Goal: Understand site structure: Understand site structure

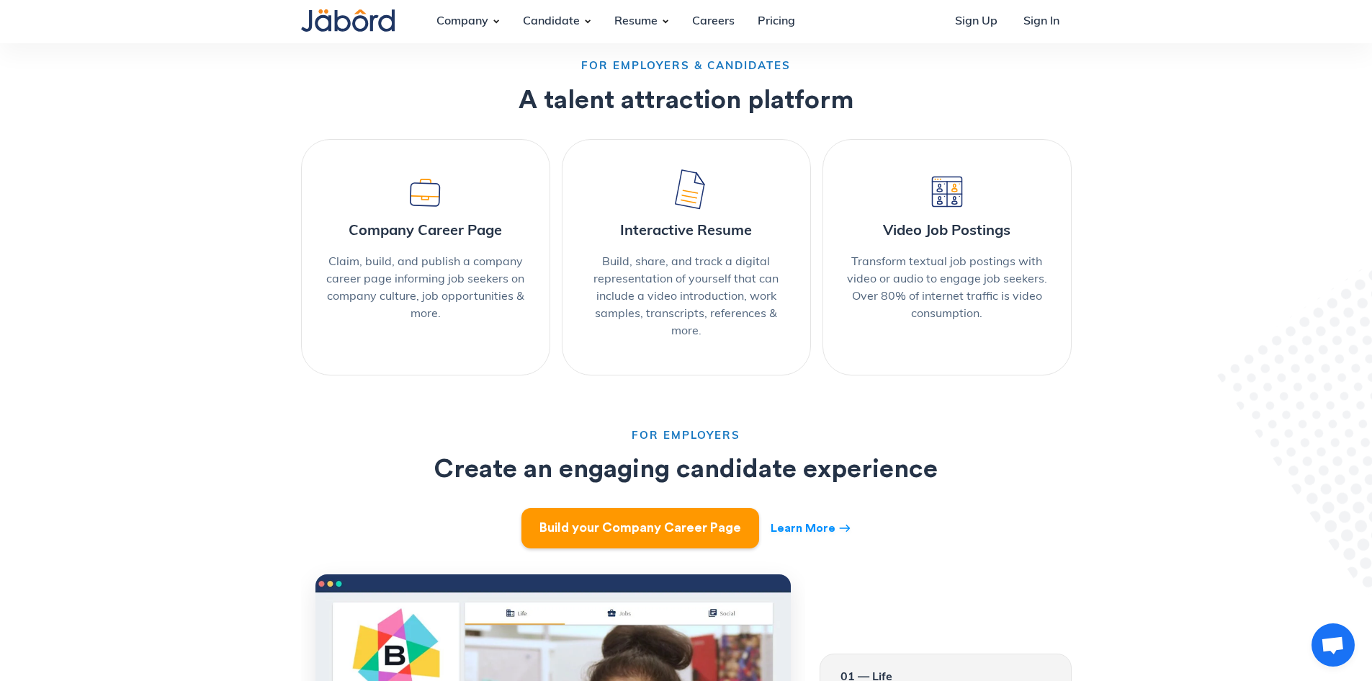
scroll to position [792, 0]
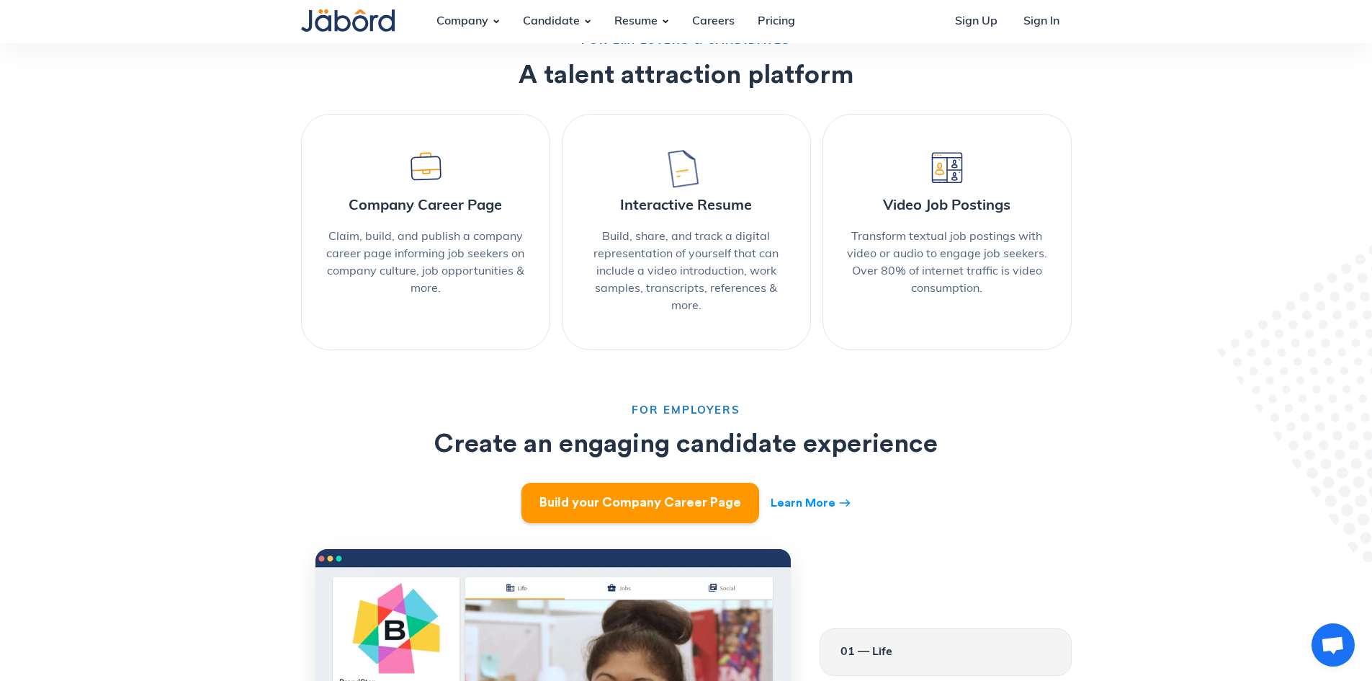
drag, startPoint x: 691, startPoint y: 160, endPoint x: 752, endPoint y: 185, distance: 66.2
click at [697, 184] on lord-icon at bounding box center [686, 166] width 46 height 46
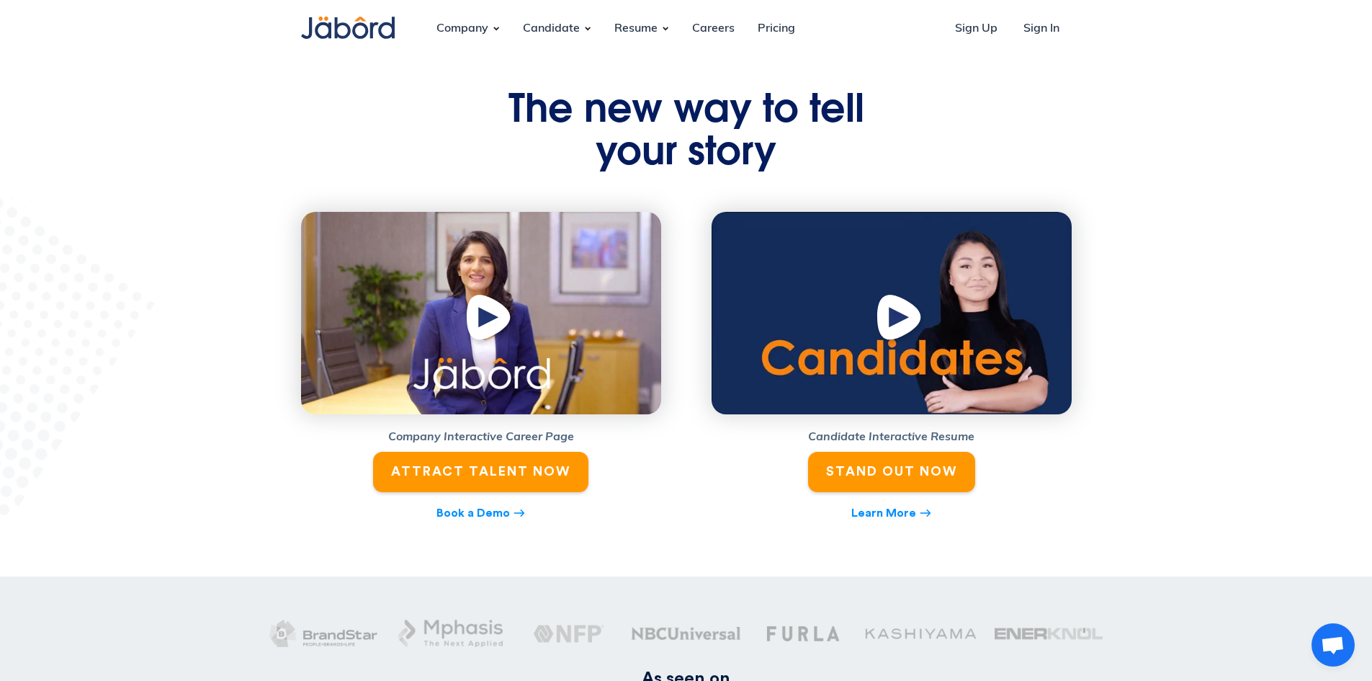
scroll to position [0, 0]
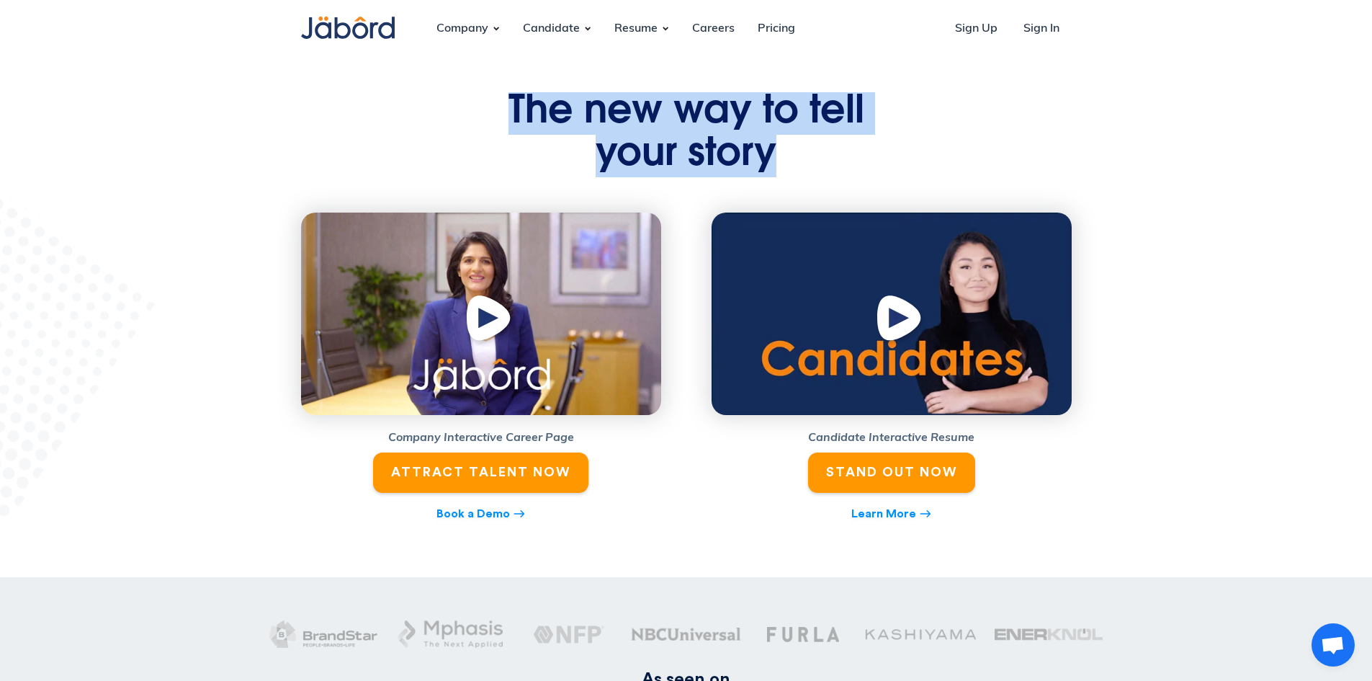
drag, startPoint x: 514, startPoint y: 112, endPoint x: 782, endPoint y: 162, distance: 273.3
click at [782, 162] on h1 "The new way to tell your story" at bounding box center [686, 135] width 396 height 86
click at [786, 148] on h1 "The new way to tell your story" at bounding box center [686, 135] width 396 height 86
drag, startPoint x: 774, startPoint y: 149, endPoint x: 511, endPoint y: 125, distance: 264.0
click at [511, 125] on h1 "The new way to tell your story" at bounding box center [686, 135] width 396 height 86
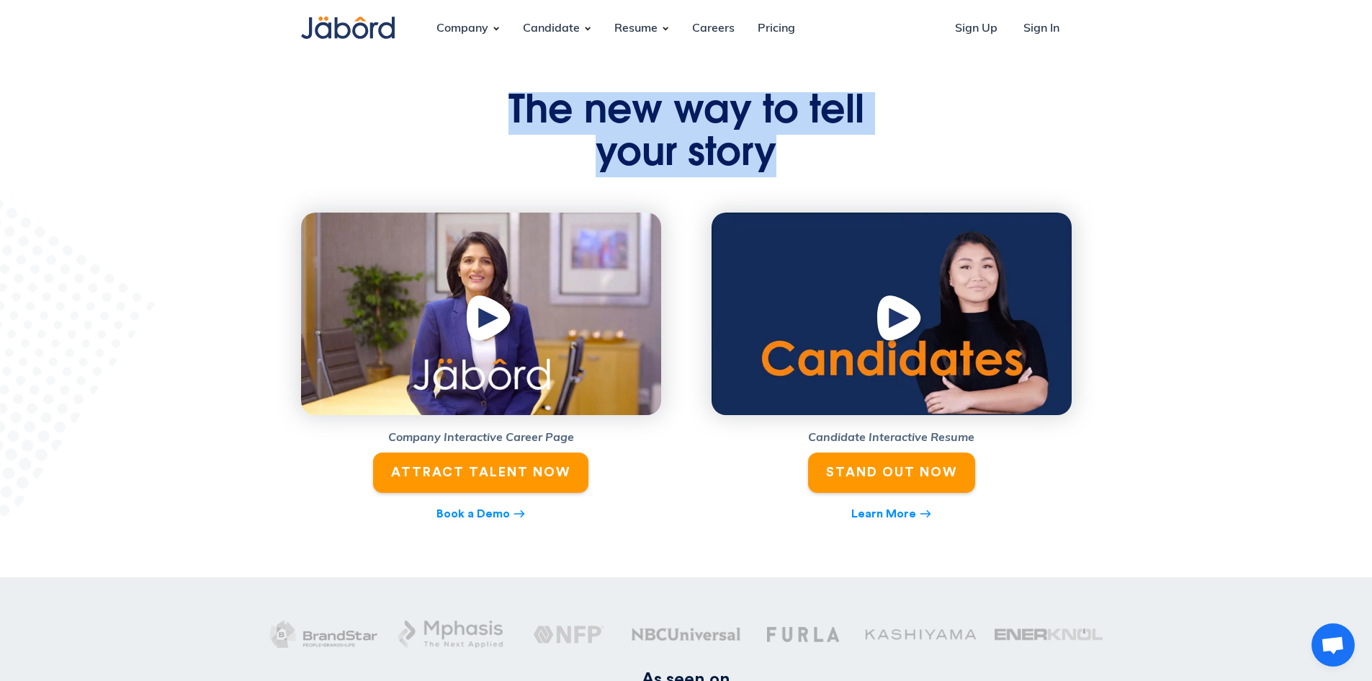
click at [511, 125] on h1 "The new way to tell your story" at bounding box center [686, 135] width 396 height 86
drag, startPoint x: 512, startPoint y: 115, endPoint x: 778, endPoint y: 157, distance: 269.1
click at [778, 157] on h1 "The new way to tell your story" at bounding box center [686, 135] width 396 height 86
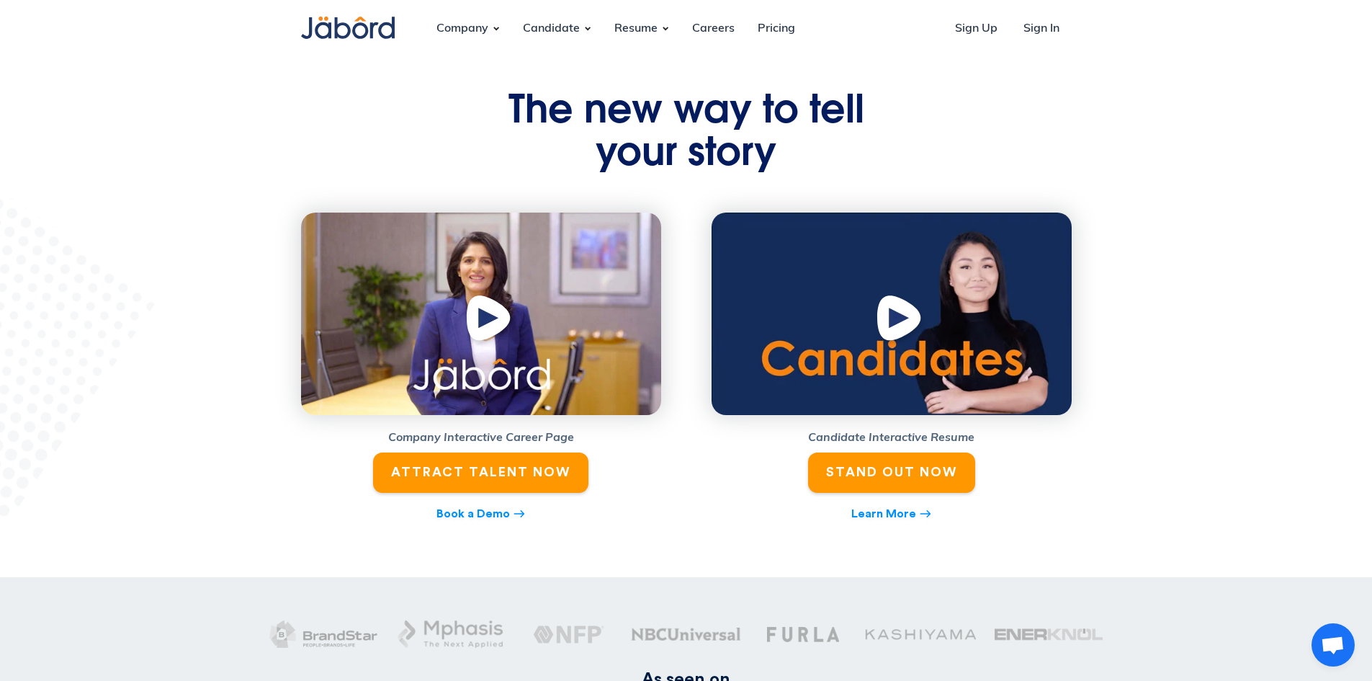
click at [761, 155] on h1 "The new way to tell your story" at bounding box center [686, 135] width 396 height 86
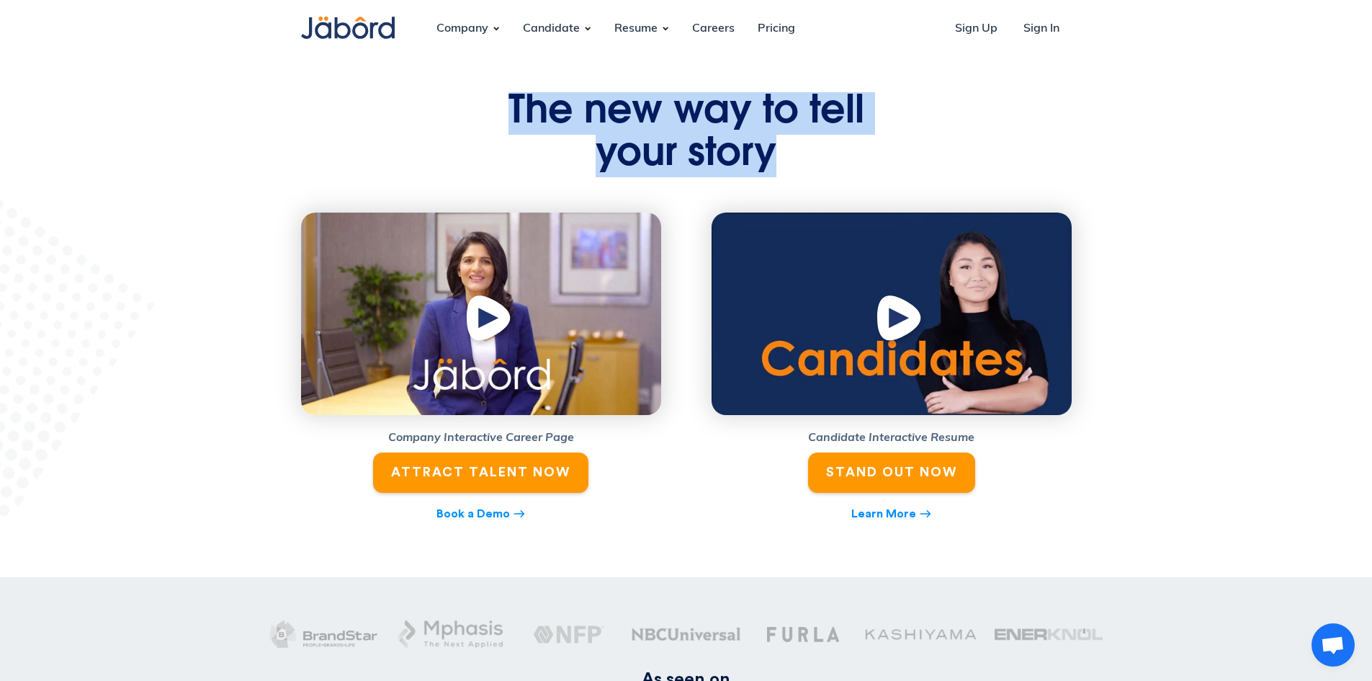
drag, startPoint x: 779, startPoint y: 155, endPoint x: 500, endPoint y: 118, distance: 281.2
click at [500, 118] on h1 "The new way to tell your story" at bounding box center [686, 135] width 396 height 86
click at [824, 114] on h1 "The new way to tell your story" at bounding box center [686, 135] width 396 height 86
drag, startPoint x: 774, startPoint y: 160, endPoint x: 478, endPoint y: 120, distance: 298.7
click at [478, 120] on div "The new way to tell your story Company Interactive Career Page ATTRACT TALENT N…" at bounding box center [686, 307] width 792 height 431
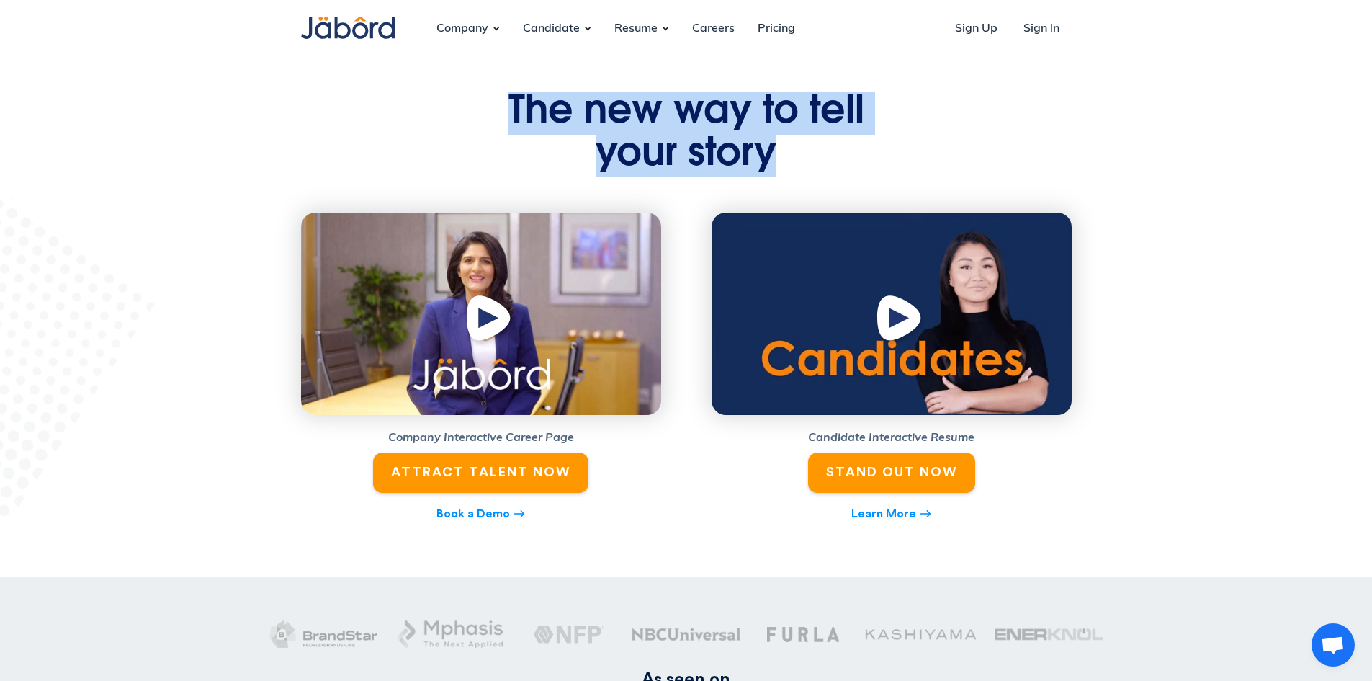
click at [733, 146] on h1 "The new way to tell your story" at bounding box center [686, 135] width 396 height 86
drag, startPoint x: 512, startPoint y: 104, endPoint x: 820, endPoint y: 174, distance: 316.3
click at [820, 174] on h1 "The new way to tell your story" at bounding box center [686, 135] width 396 height 86
click at [764, 148] on h1 "The new way to tell your story" at bounding box center [686, 135] width 396 height 86
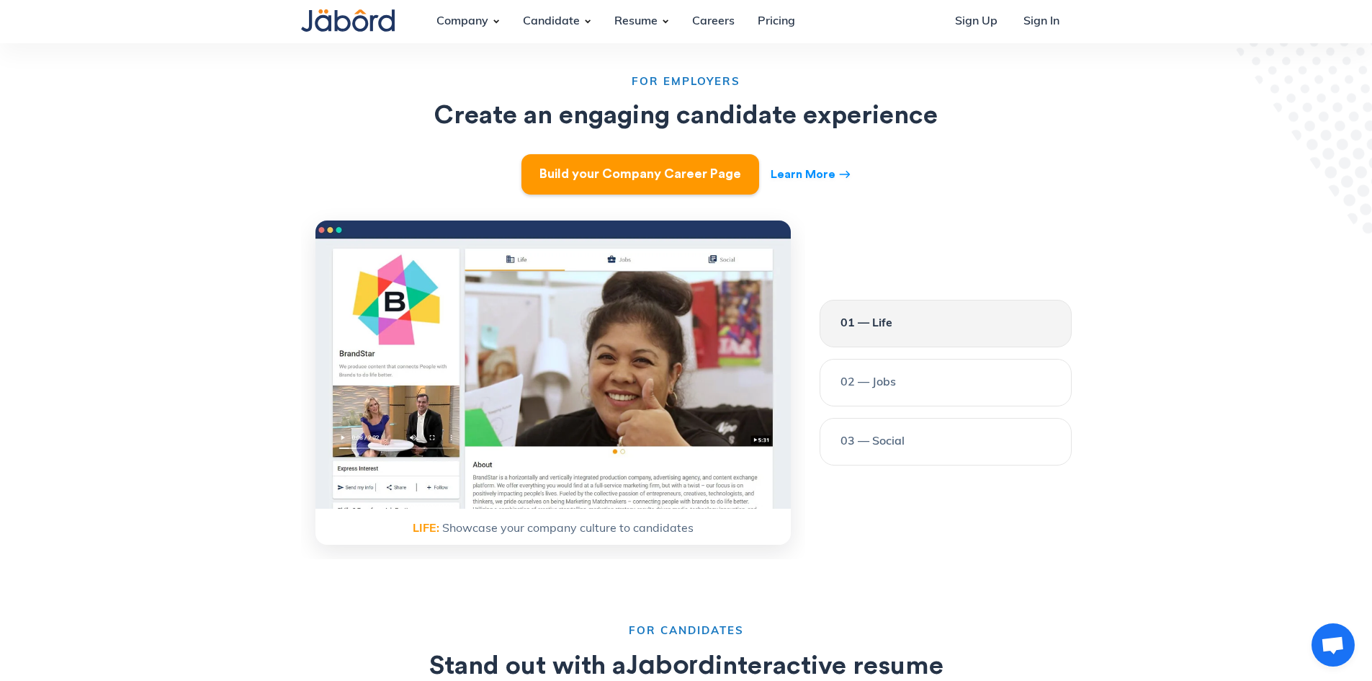
scroll to position [1441, 0]
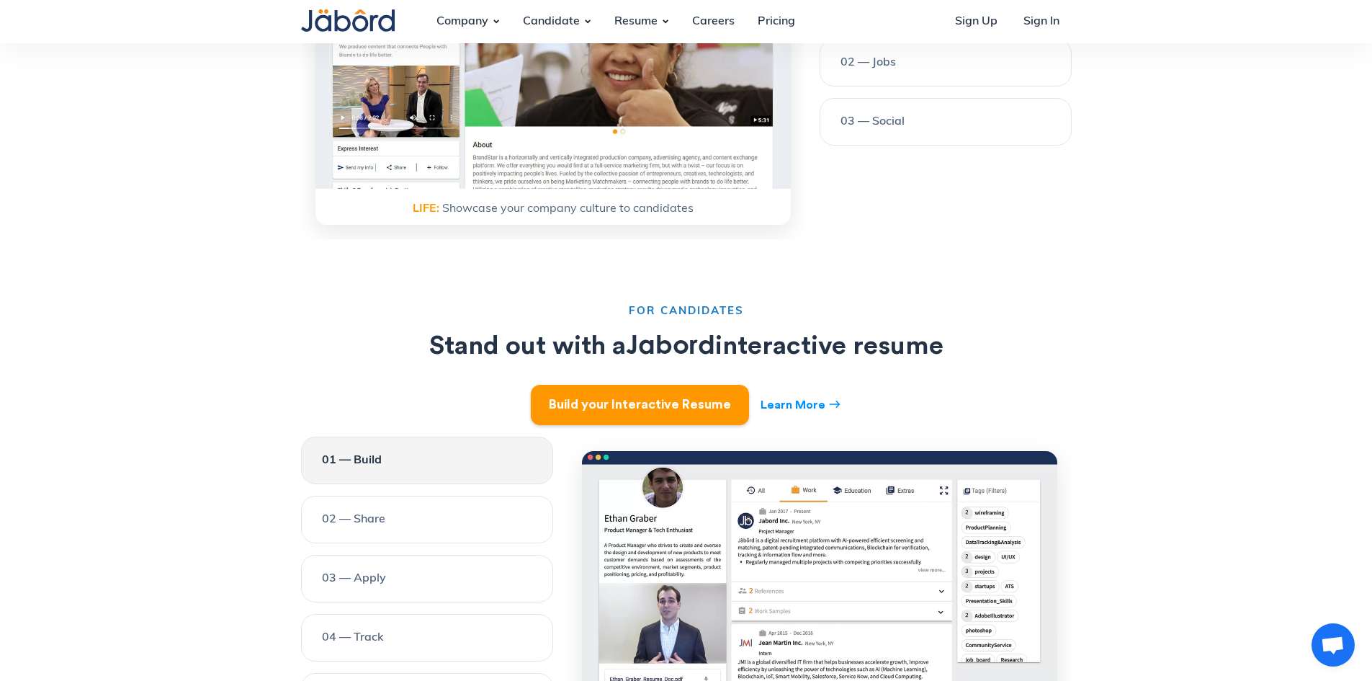
click at [958, 113] on div "03 — Social" at bounding box center [946, 121] width 210 height 17
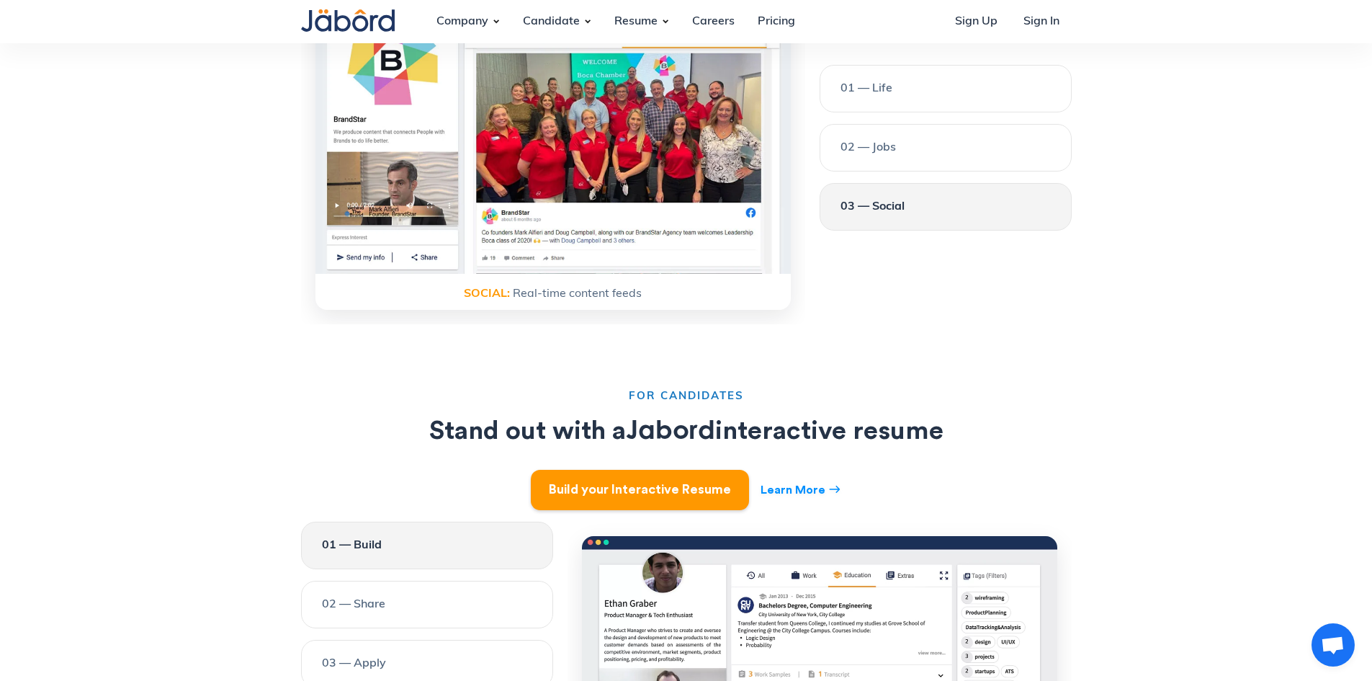
scroll to position [1225, 0]
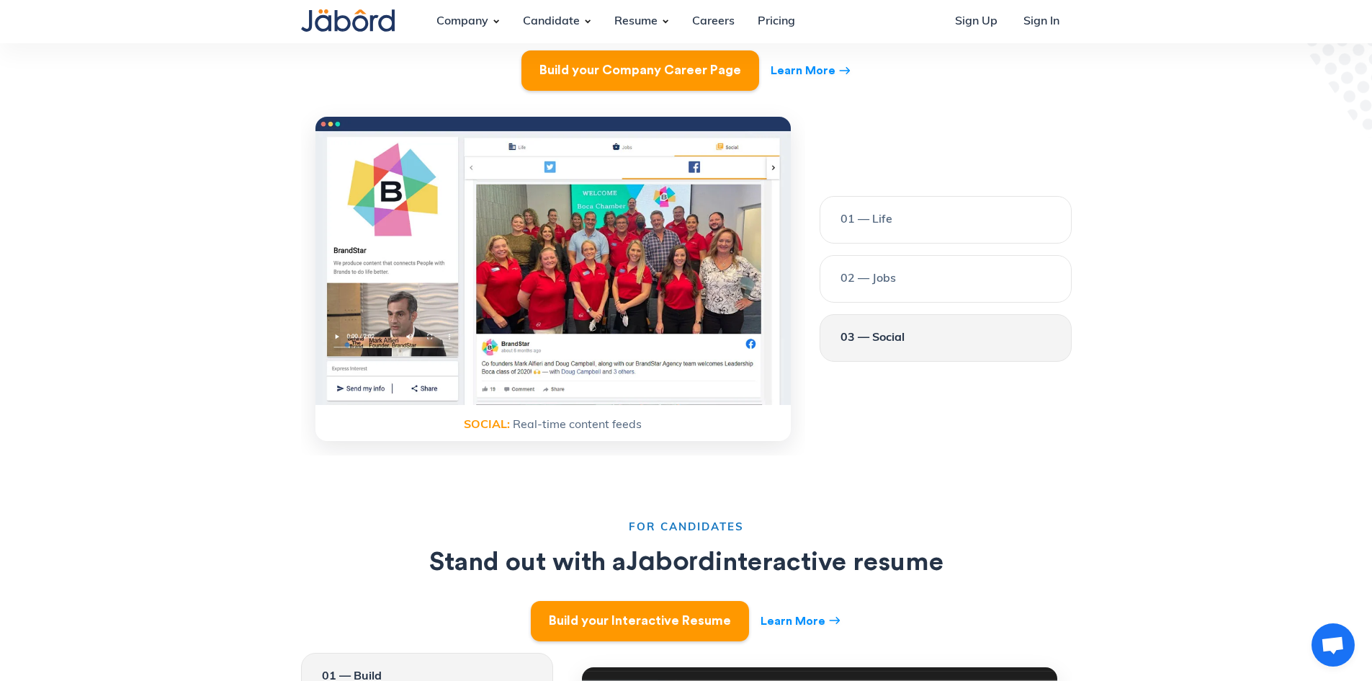
click at [944, 211] on div "01 — Life" at bounding box center [946, 219] width 210 height 17
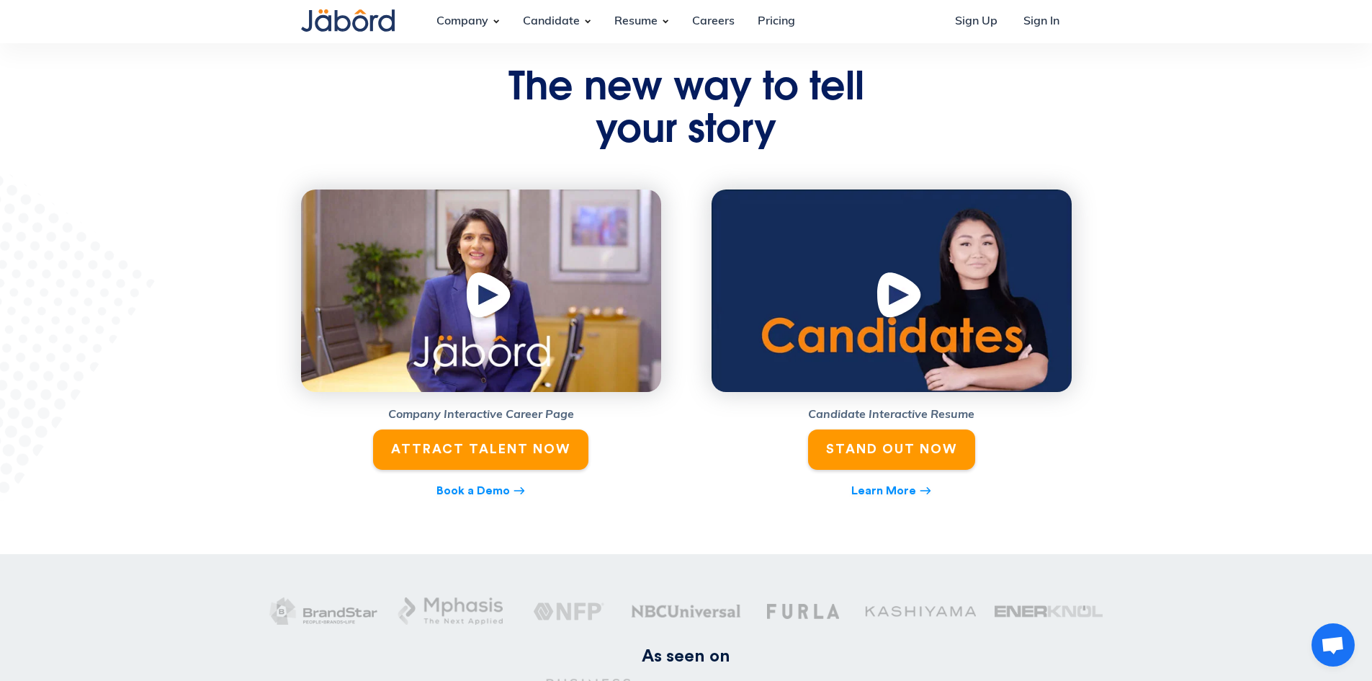
scroll to position [0, 0]
